Goal: Task Accomplishment & Management: Use online tool/utility

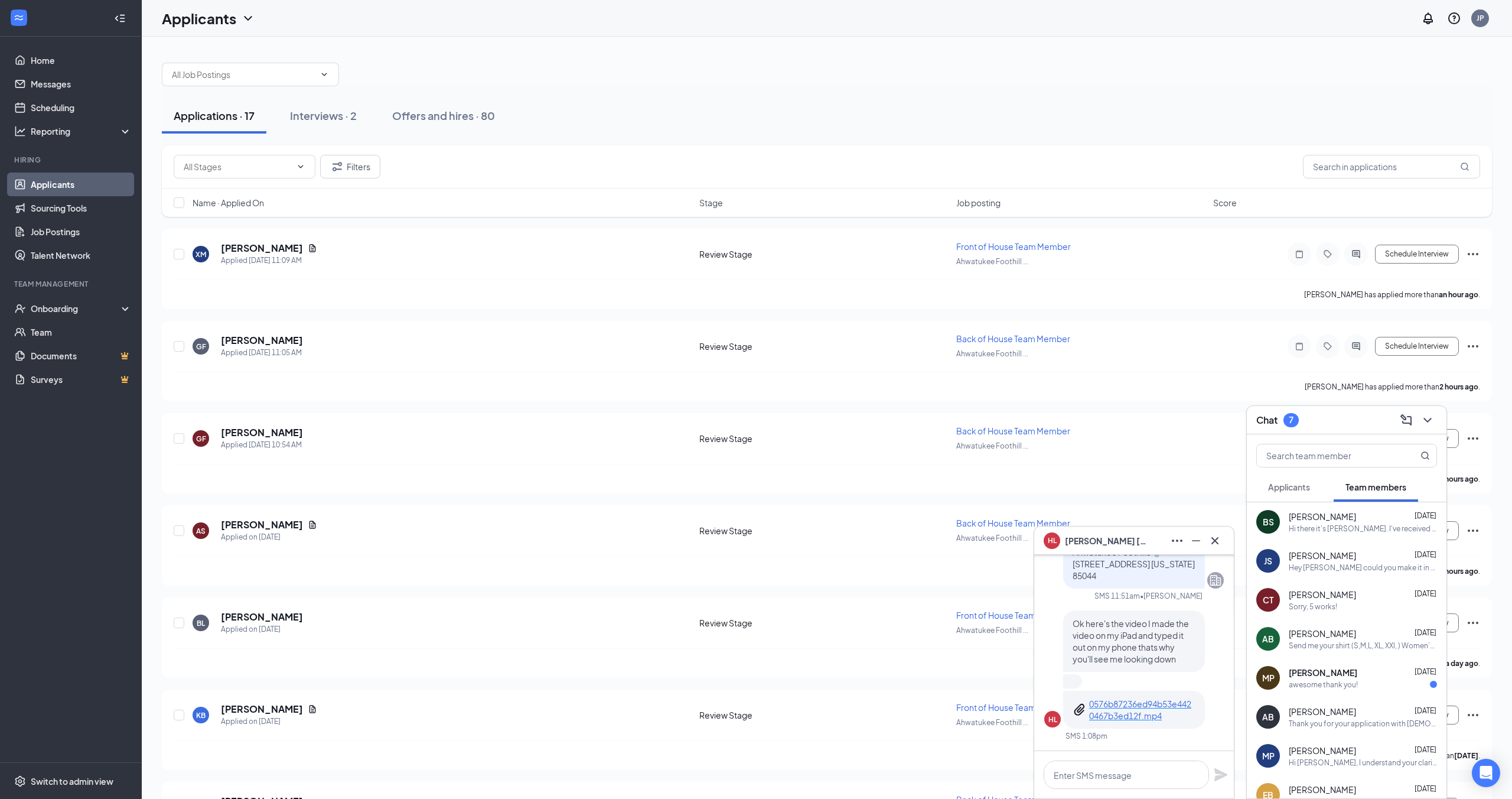
click at [762, 528] on div "Hi there it's [PERSON_NAME]. I've received an email [DATE] letting me know the …" at bounding box center [1363, 528] width 148 height 10
click at [762, 485] on span "Applicants" at bounding box center [1289, 487] width 42 height 11
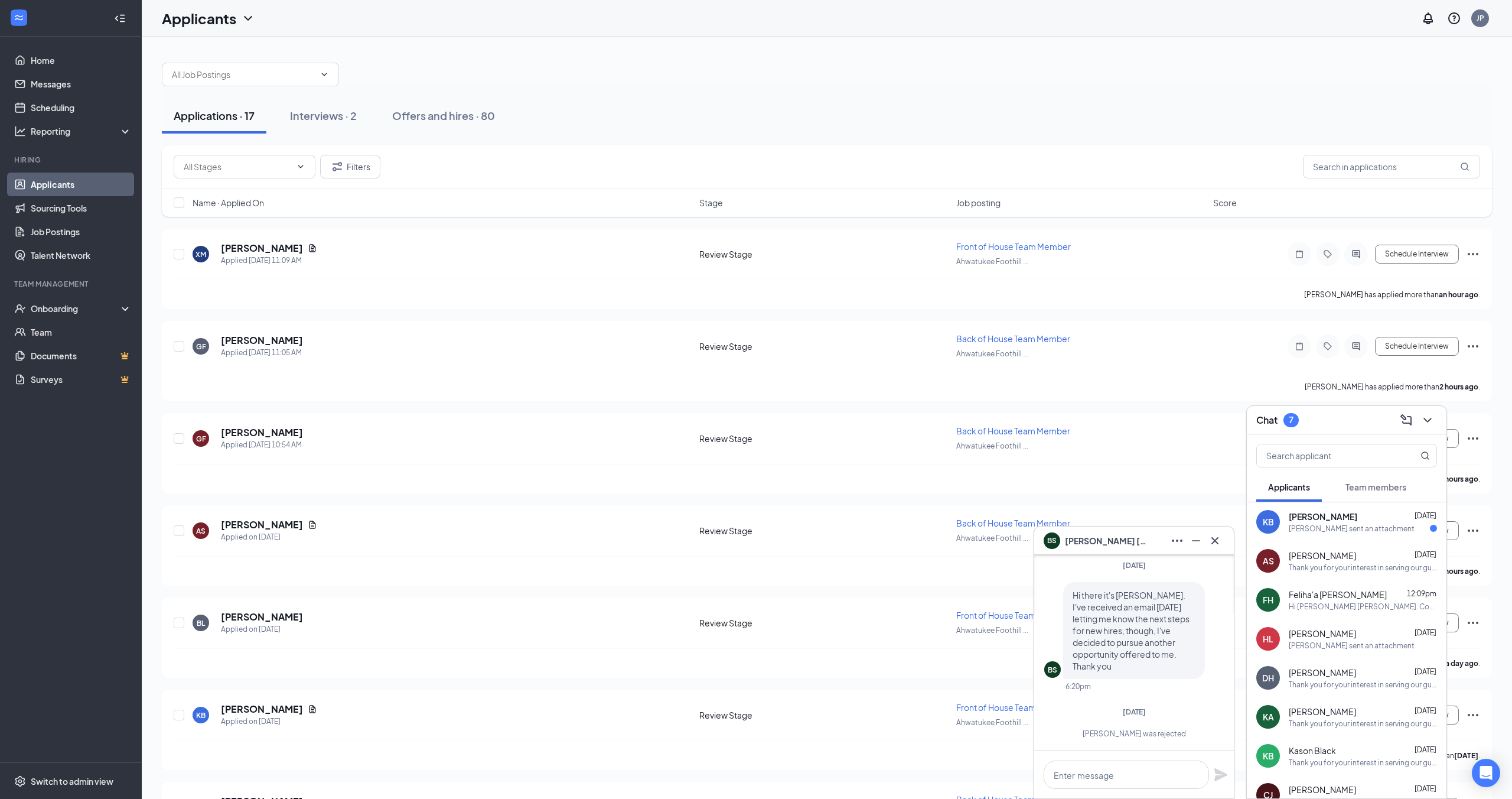
click at [762, 528] on div "[PERSON_NAME] sent an attachment" at bounding box center [1351, 528] width 126 height 10
click at [762, 664] on p "e6950886c761758d1633a90949cf52a5.3gp" at bounding box center [1143, 662] width 107 height 24
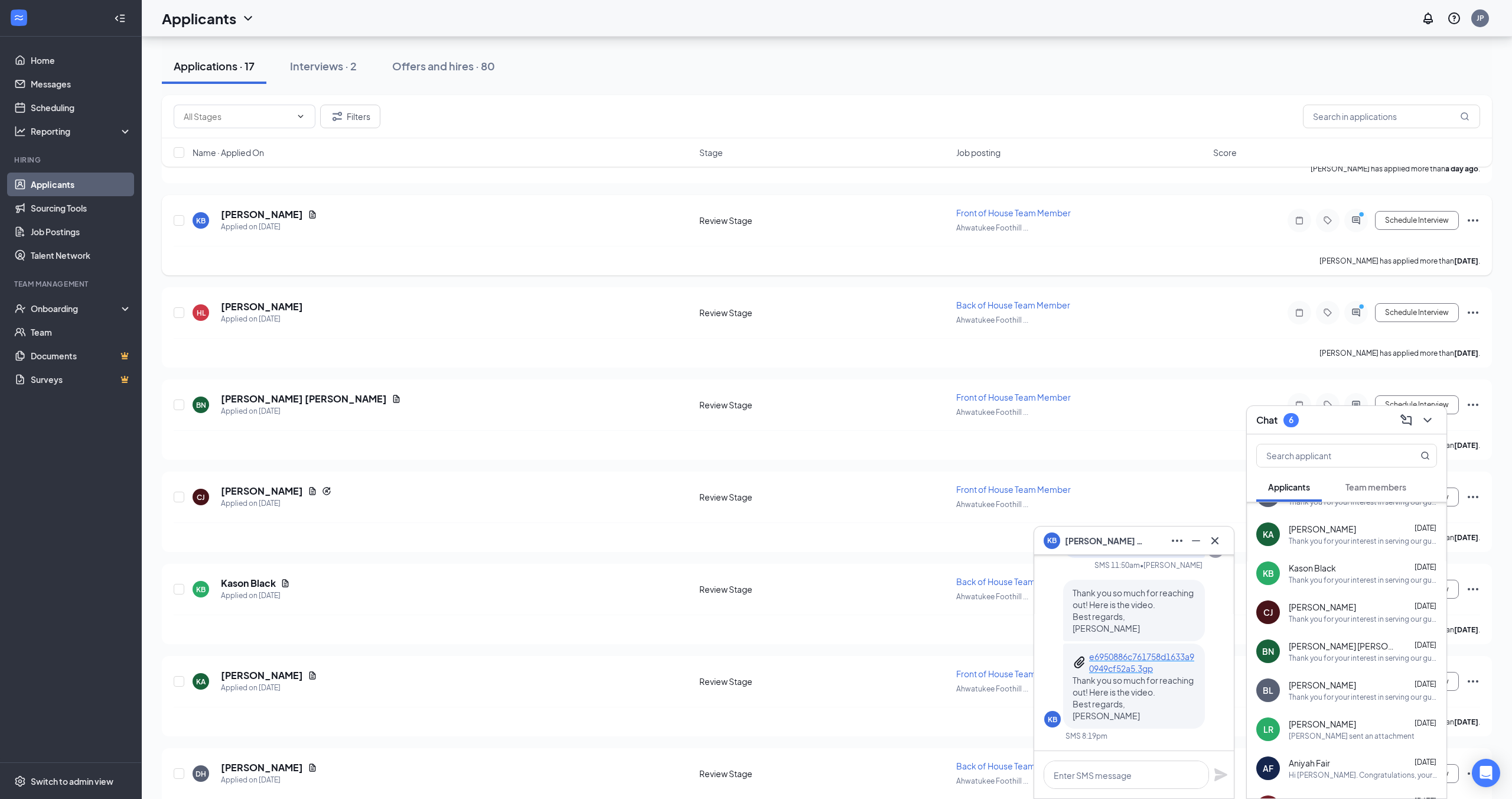
scroll to position [494, 0]
click at [762, 219] on button "Schedule Interview" at bounding box center [1417, 221] width 84 height 19
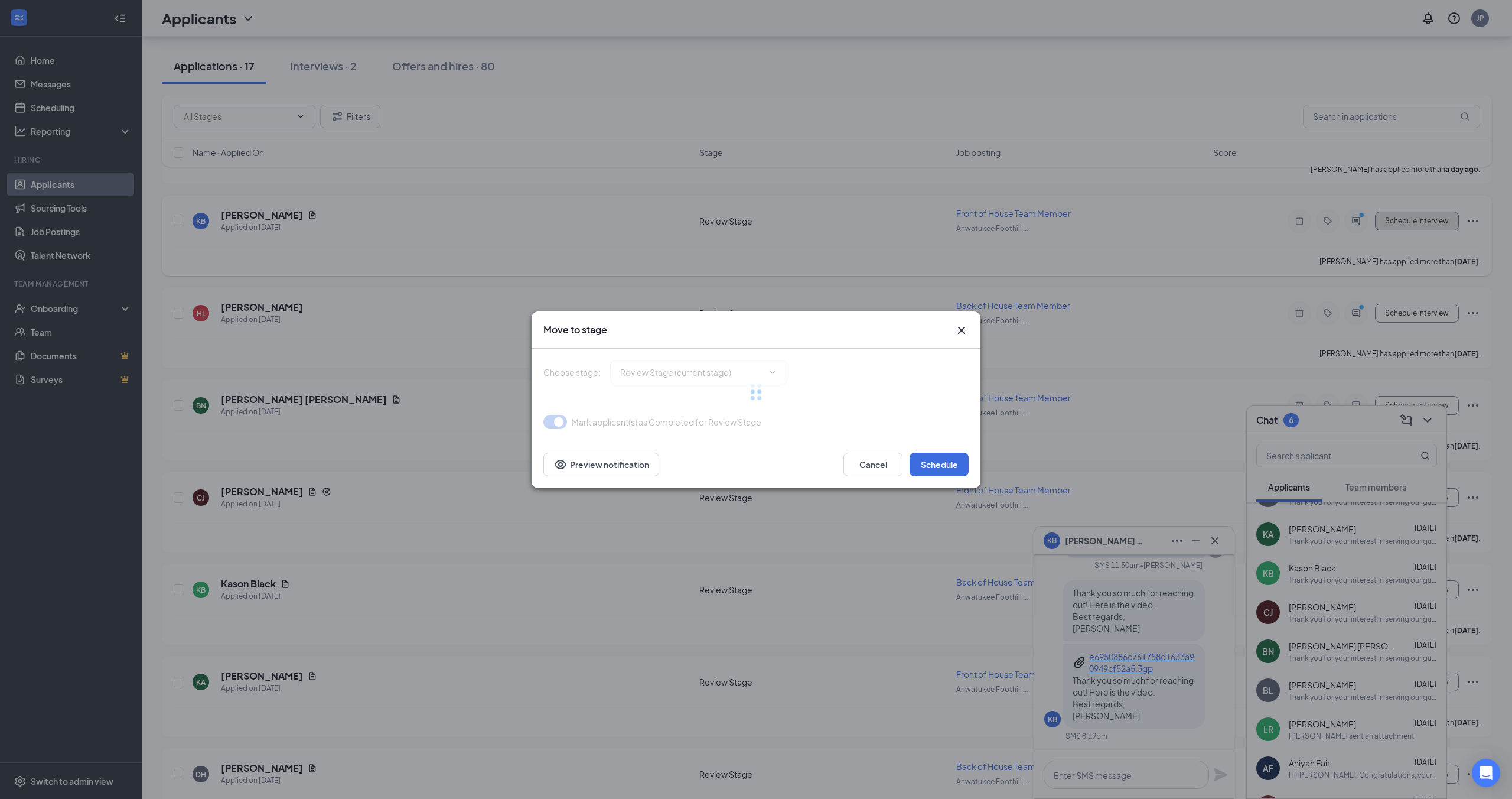
type input "Onsite Interview (next stage)"
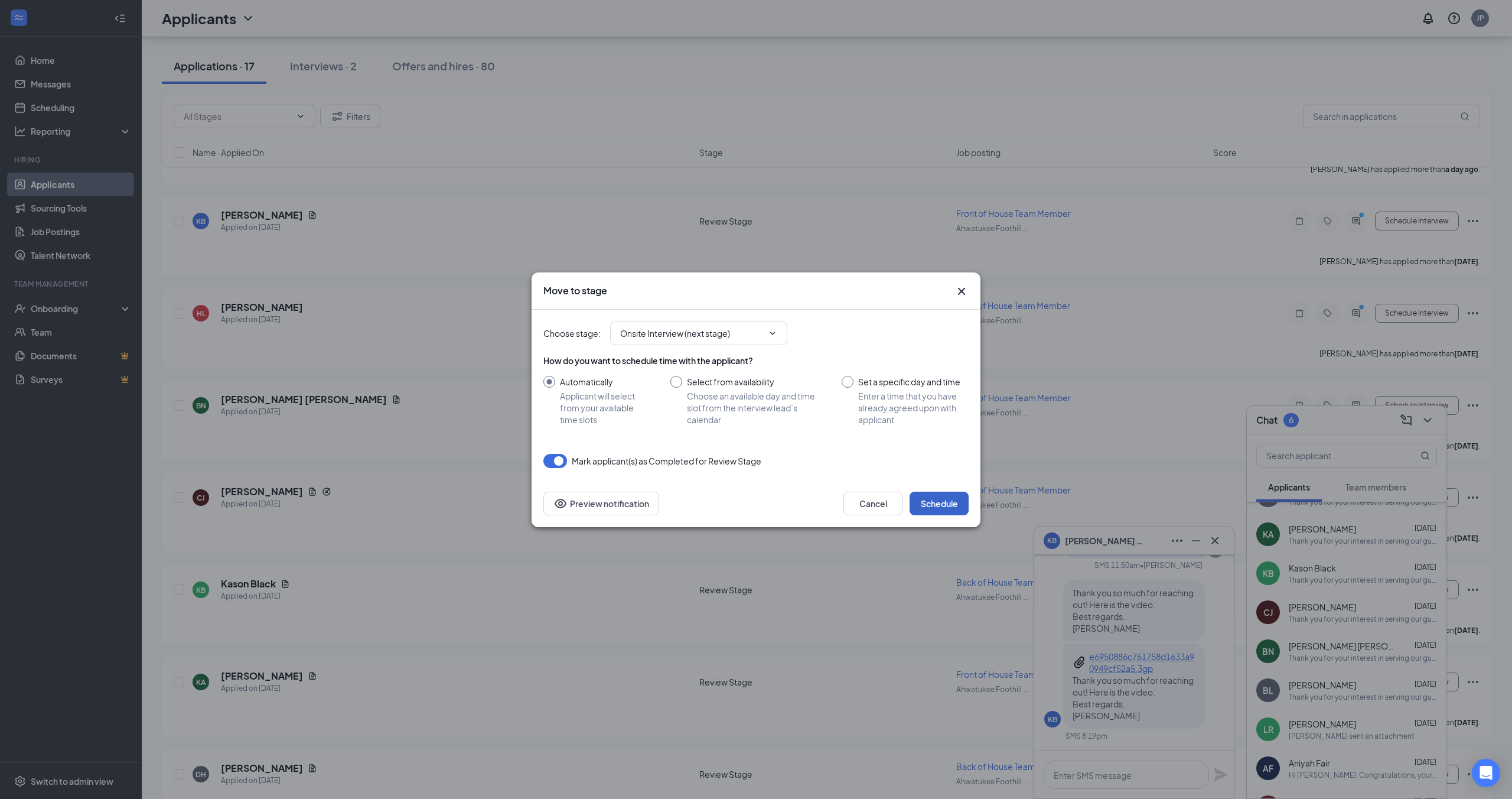
click at [762, 500] on button "Schedule" at bounding box center [939, 503] width 59 height 24
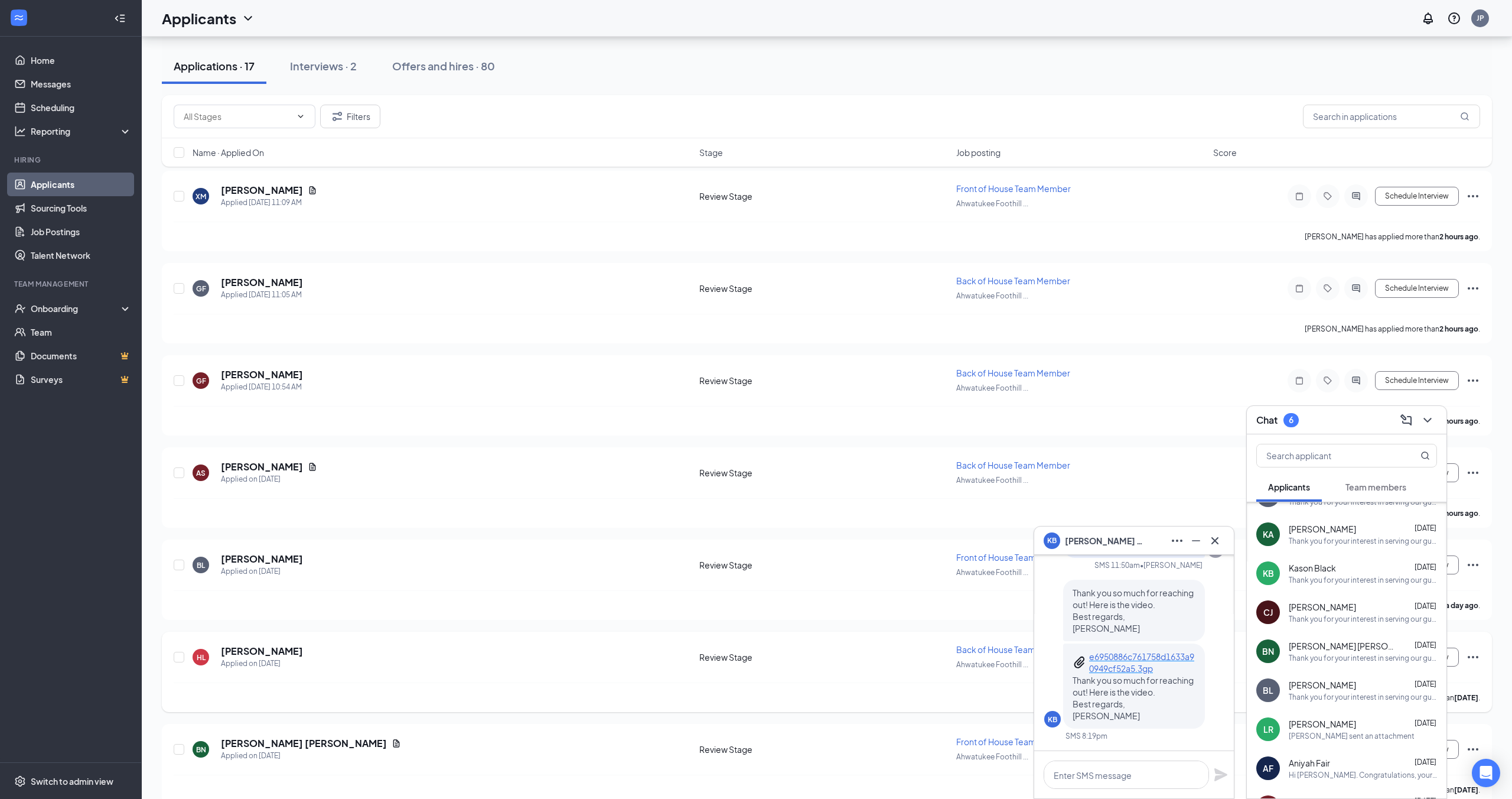
scroll to position [0, 0]
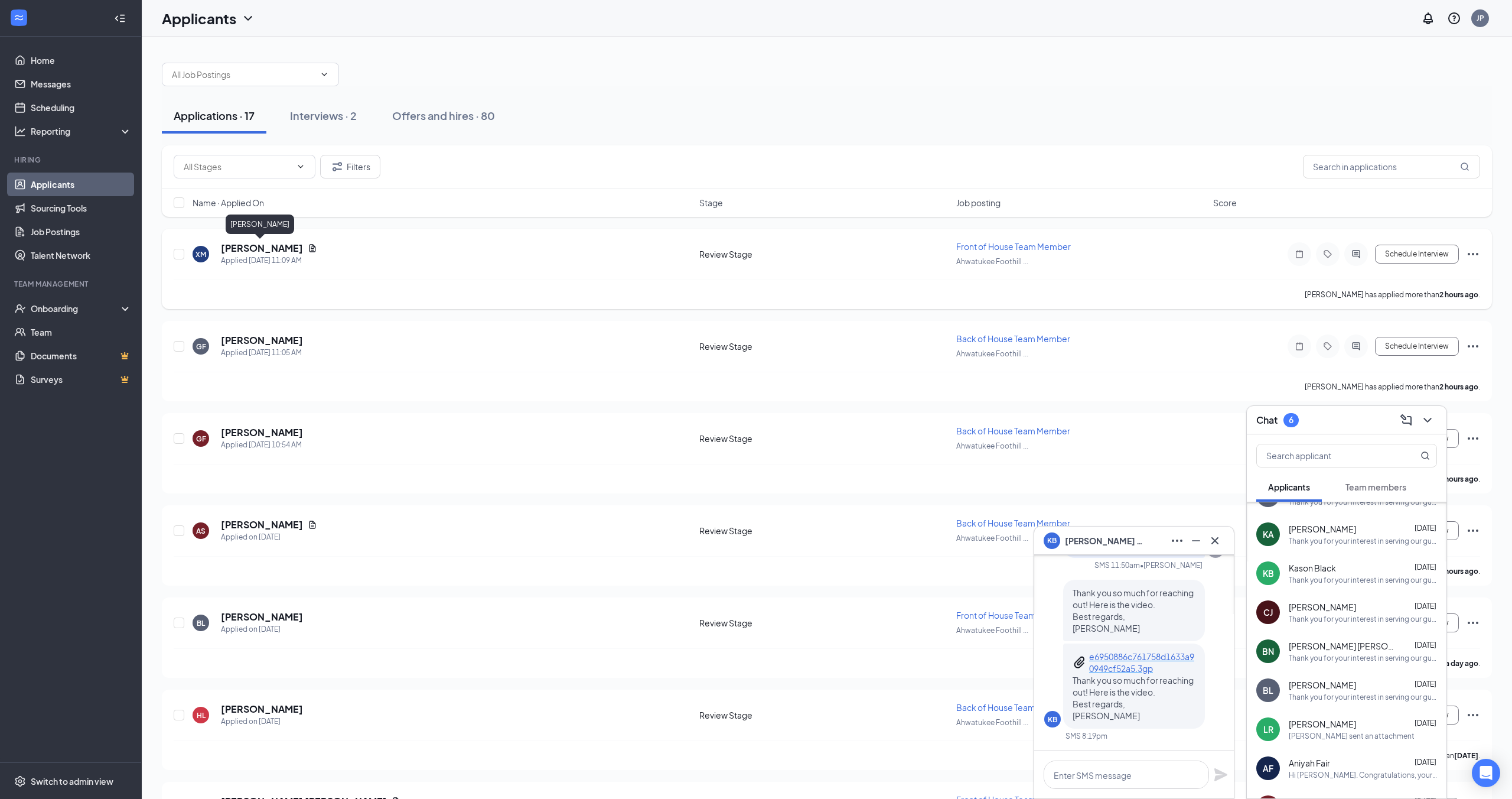
click at [272, 252] on h5 "[PERSON_NAME]" at bounding box center [262, 248] width 82 height 13
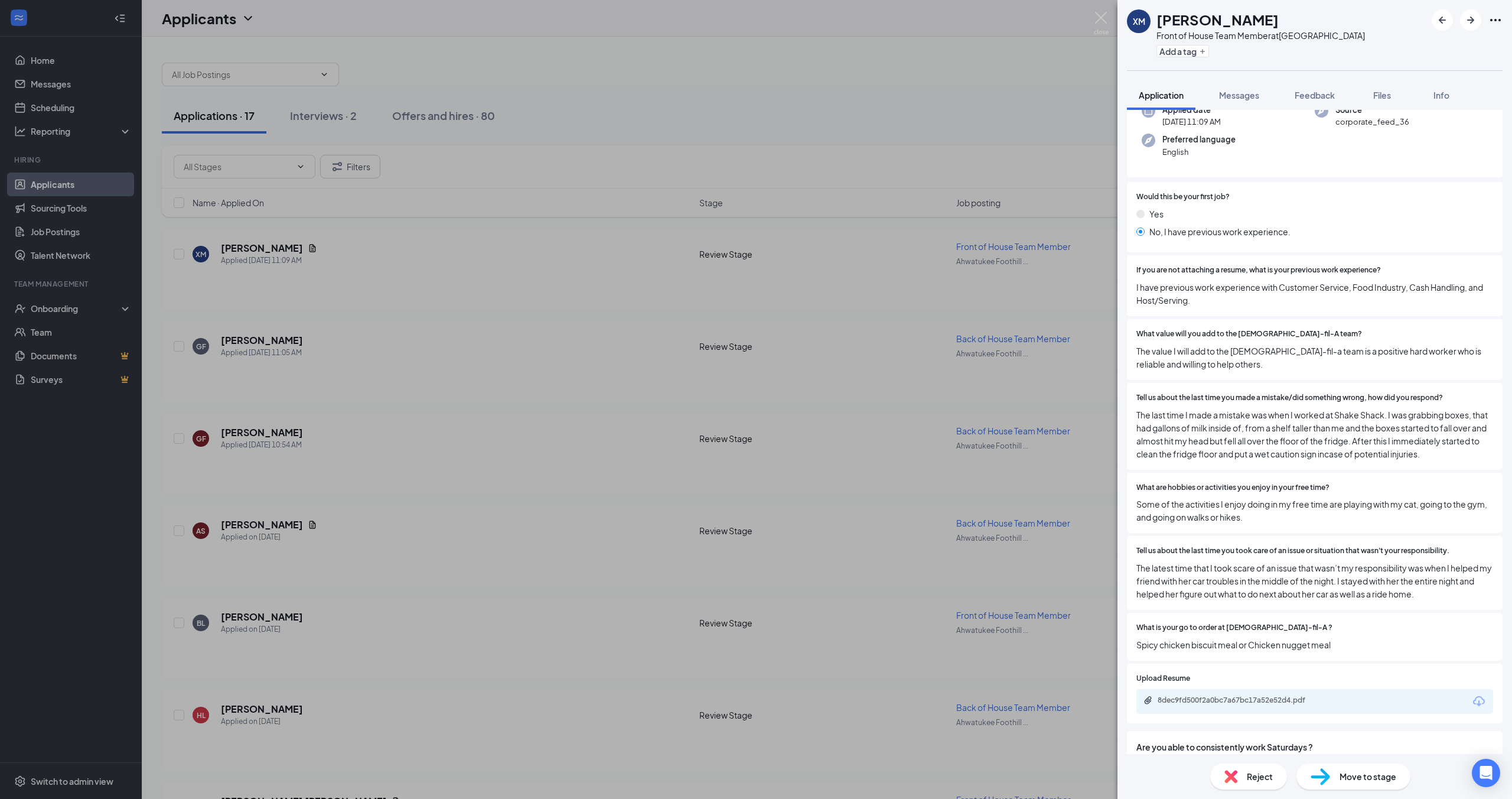
scroll to position [99, 0]
click at [762, 103] on button "Messages" at bounding box center [1239, 95] width 64 height 29
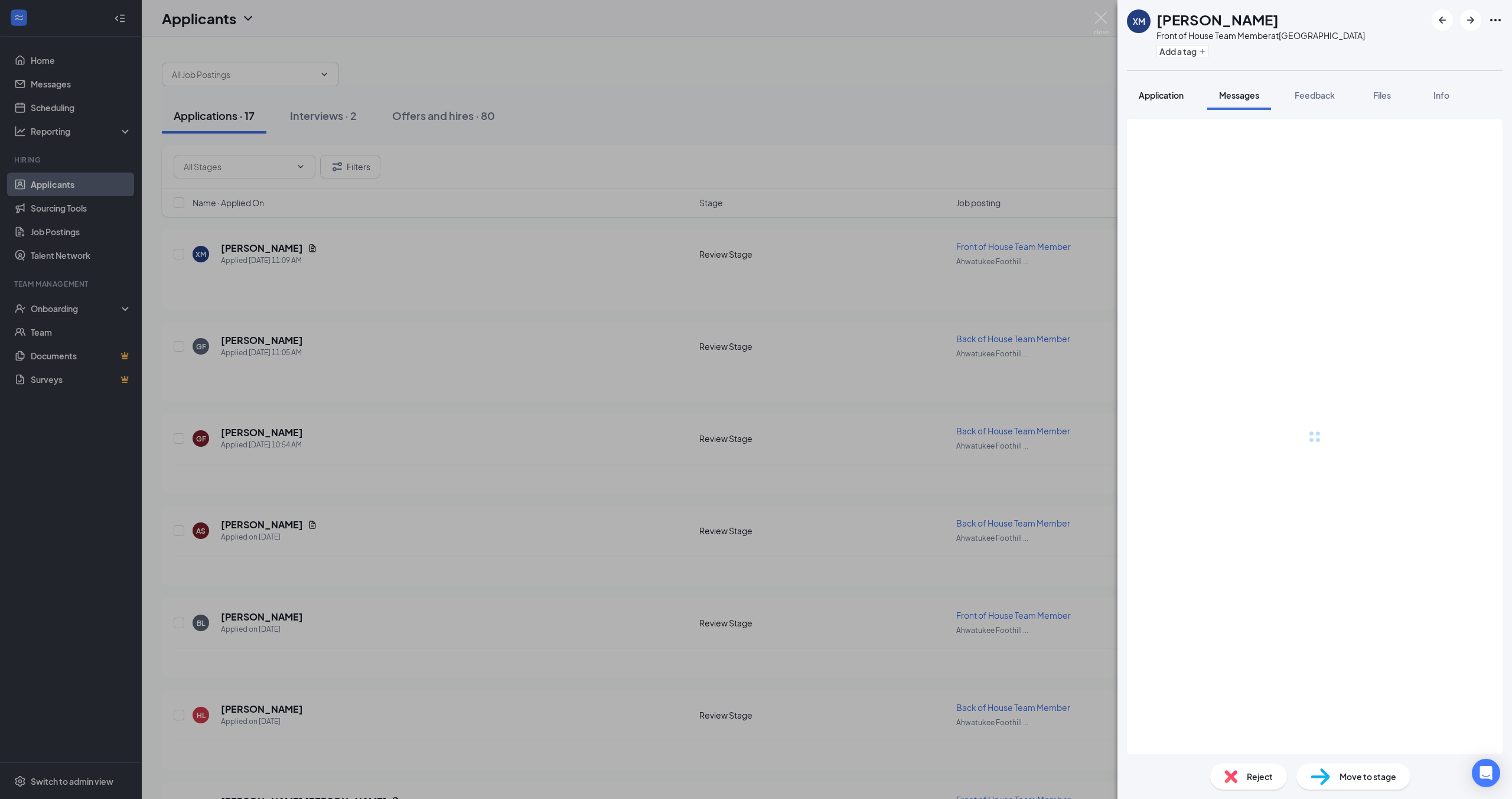
click at [762, 101] on button "Application" at bounding box center [1161, 95] width 69 height 29
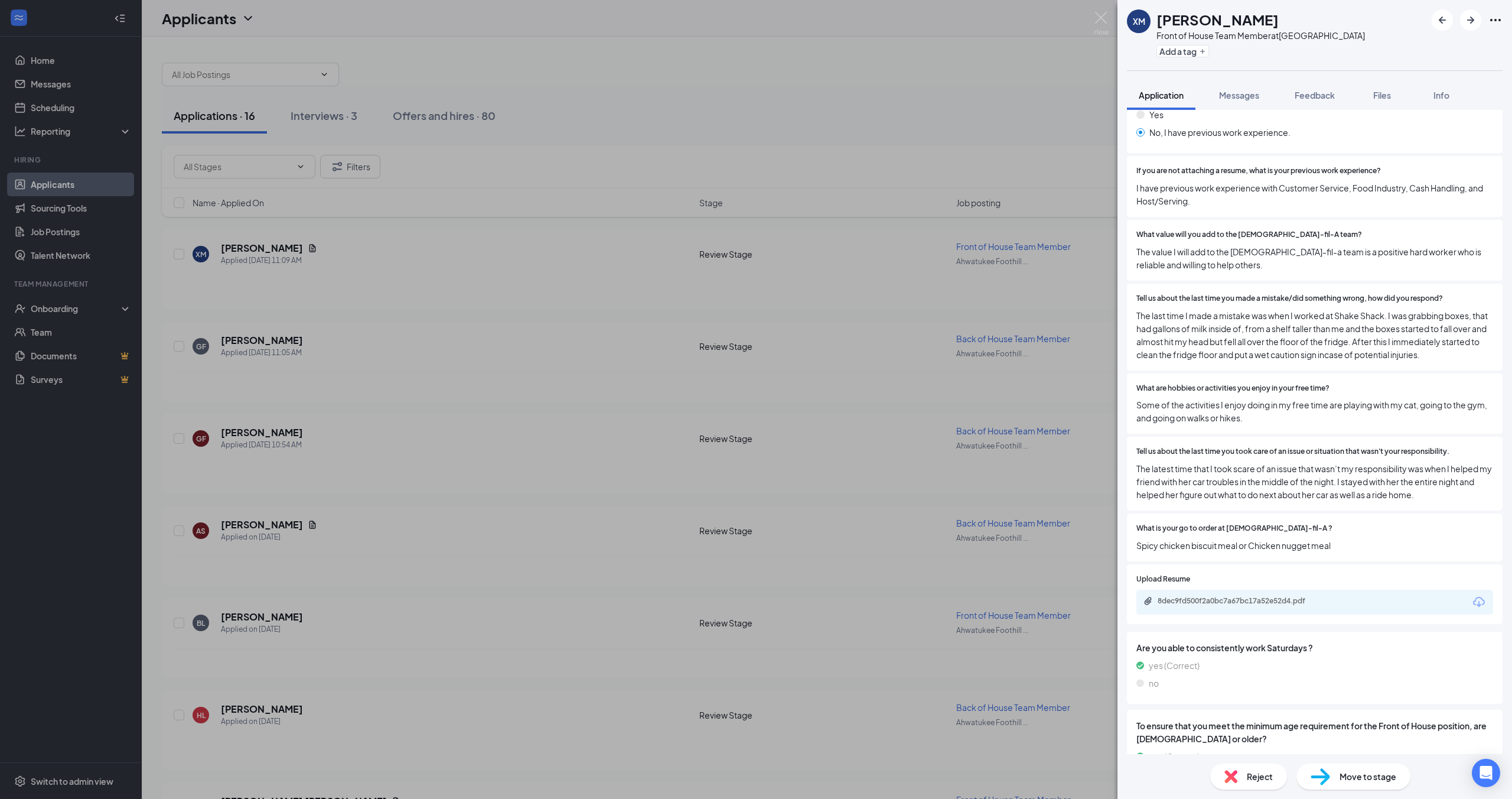
scroll to position [204, 0]
click at [762, 596] on div "8dec9fd500f2a0bc7a67bc17a52e52d4.pdf" at bounding box center [1240, 598] width 165 height 9
